Goal: Task Accomplishment & Management: Manage account settings

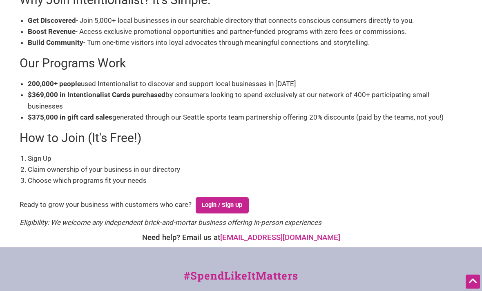
scroll to position [163, 0]
click at [245, 204] on link "Login / Sign Up" at bounding box center [222, 205] width 53 height 16
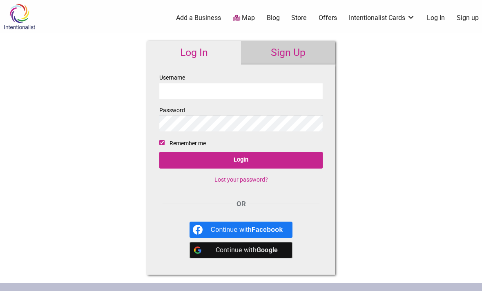
type input "celinew"
click at [241, 160] on input "Login" at bounding box center [240, 160] width 163 height 17
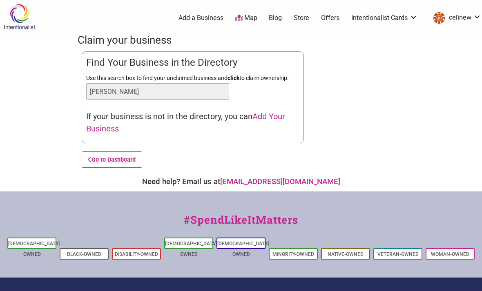
type input "celine waldmann"
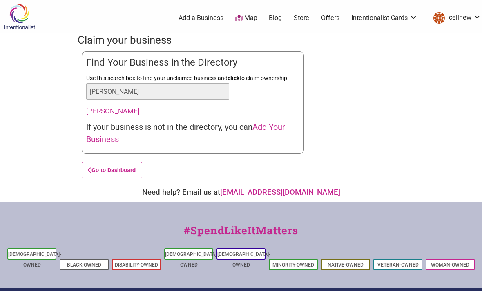
click at [129, 109] on link "Celine Waldmann" at bounding box center [112, 111] width 53 height 8
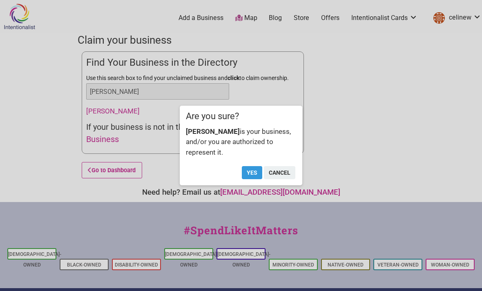
click at [250, 176] on button "Yes" at bounding box center [252, 172] width 20 height 13
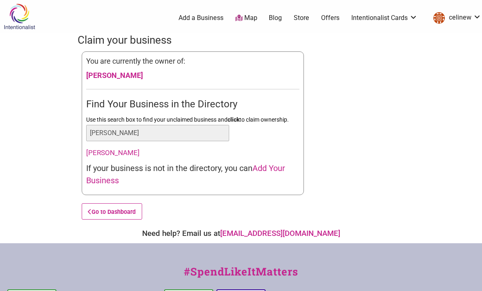
click at [127, 75] on link "Celine Waldmann" at bounding box center [114, 75] width 57 height 9
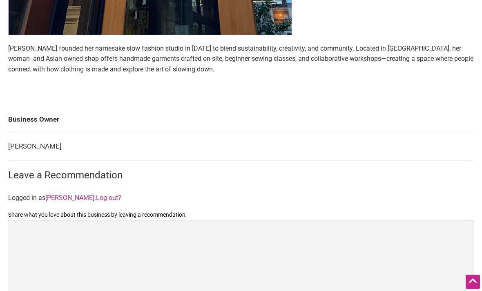
scroll to position [521, 0]
